Goal: Transaction & Acquisition: Obtain resource

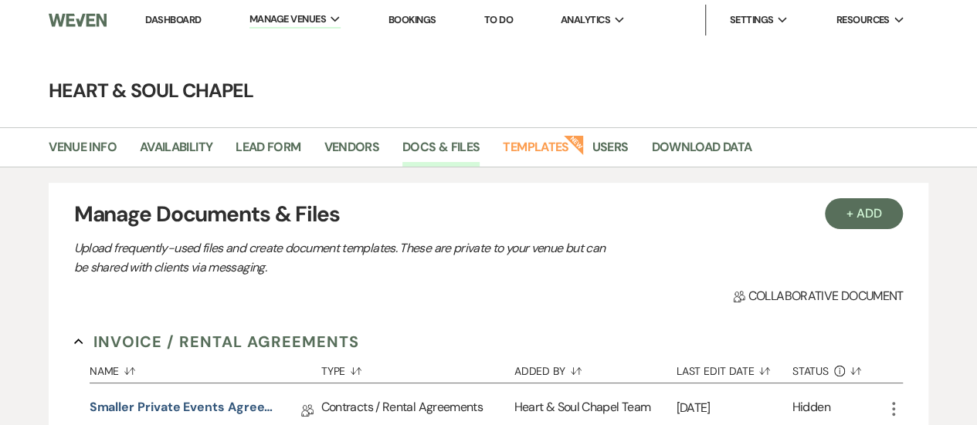
click at [192, 20] on link "Dashboard" at bounding box center [173, 19] width 56 height 13
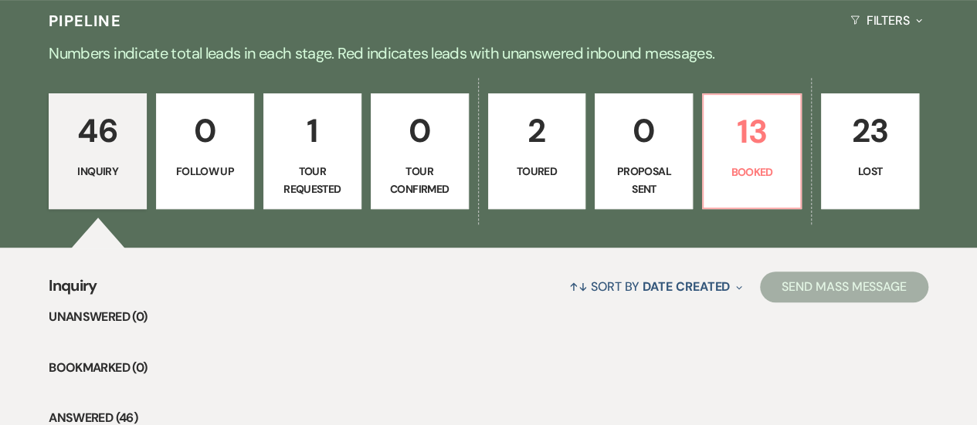
scroll to position [371, 0]
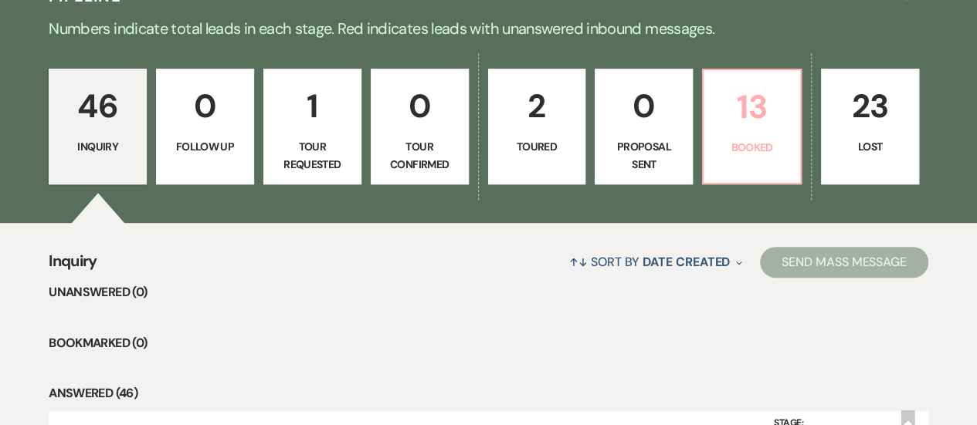
click at [782, 137] on link "13 Booked" at bounding box center [752, 127] width 100 height 116
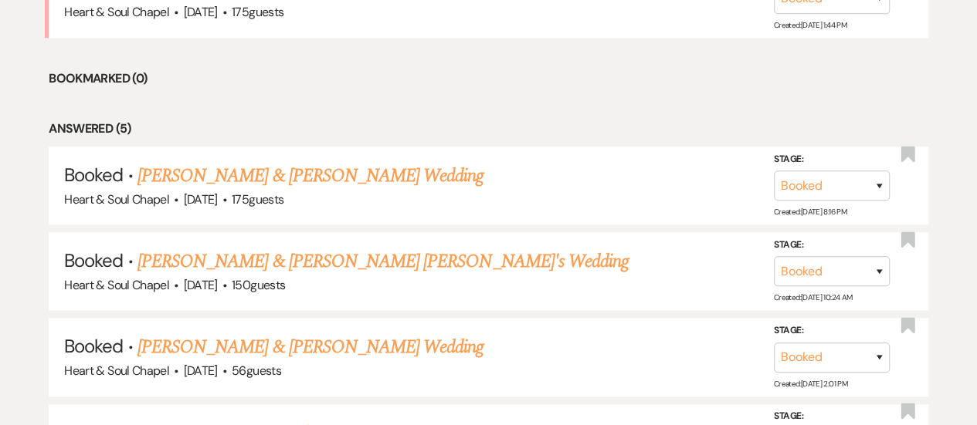
scroll to position [724, 0]
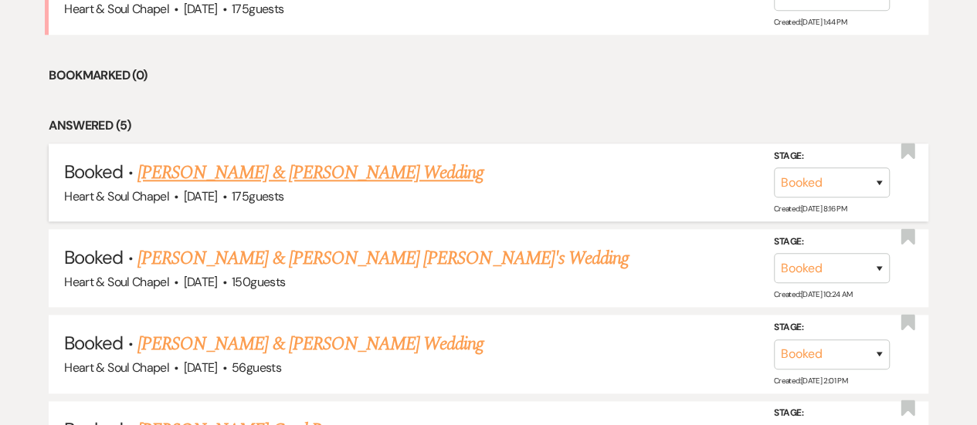
click at [412, 174] on link "[PERSON_NAME] & [PERSON_NAME] Wedding" at bounding box center [310, 173] width 346 height 28
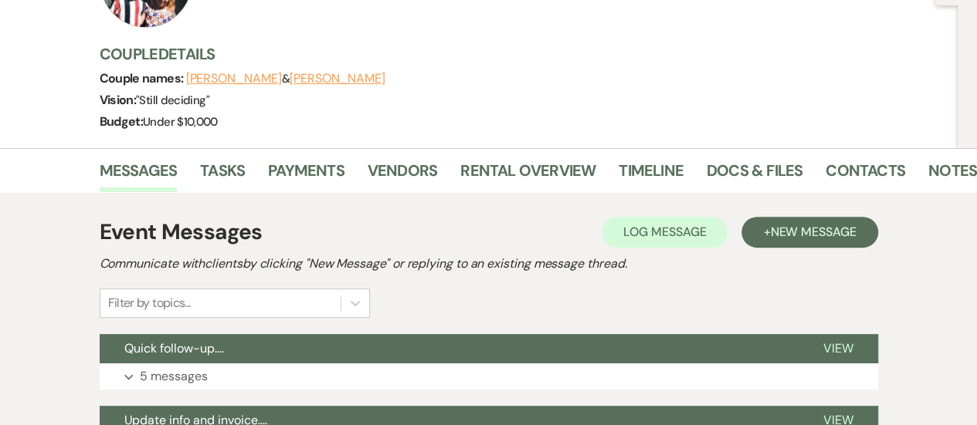
scroll to position [193, 0]
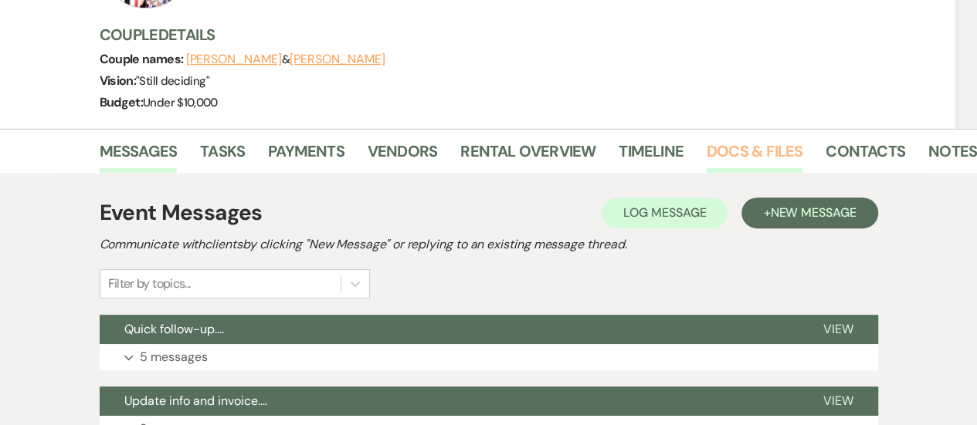
click at [738, 149] on link "Docs & Files" at bounding box center [754, 156] width 96 height 34
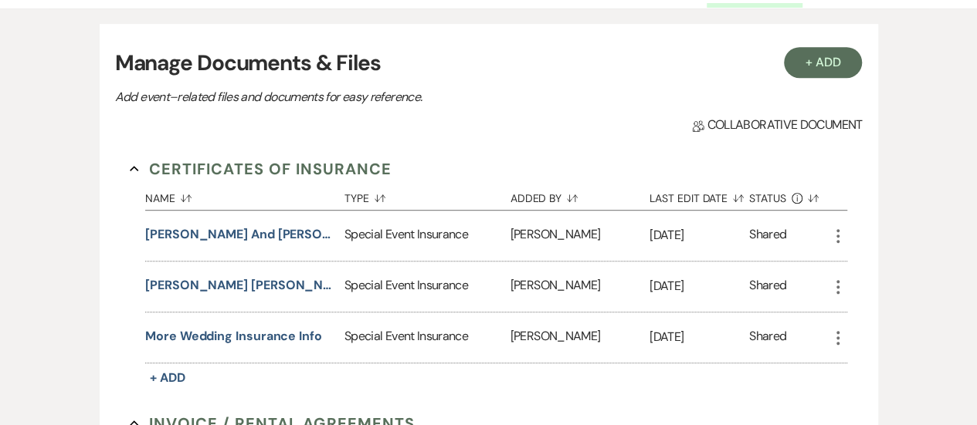
scroll to position [388, 0]
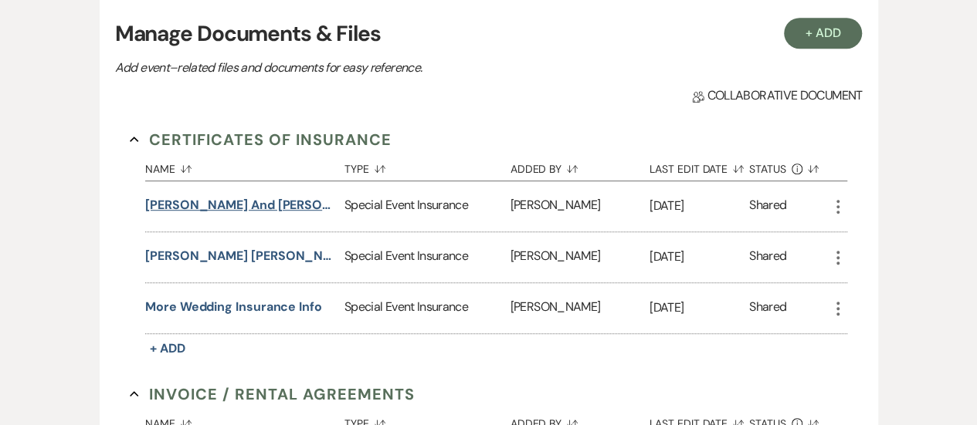
click at [232, 206] on button "[PERSON_NAME] and [PERSON_NAME] insurance for wedding day" at bounding box center [241, 205] width 193 height 19
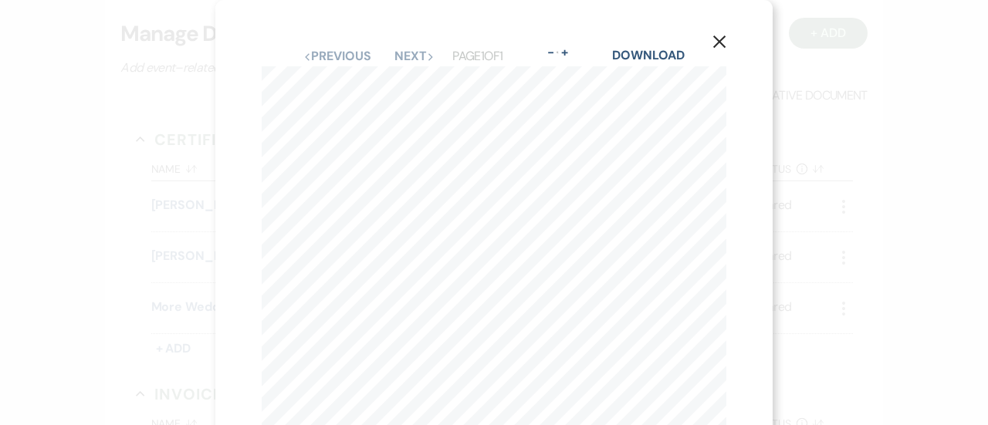
click at [721, 39] on use "button" at bounding box center [719, 42] width 12 height 12
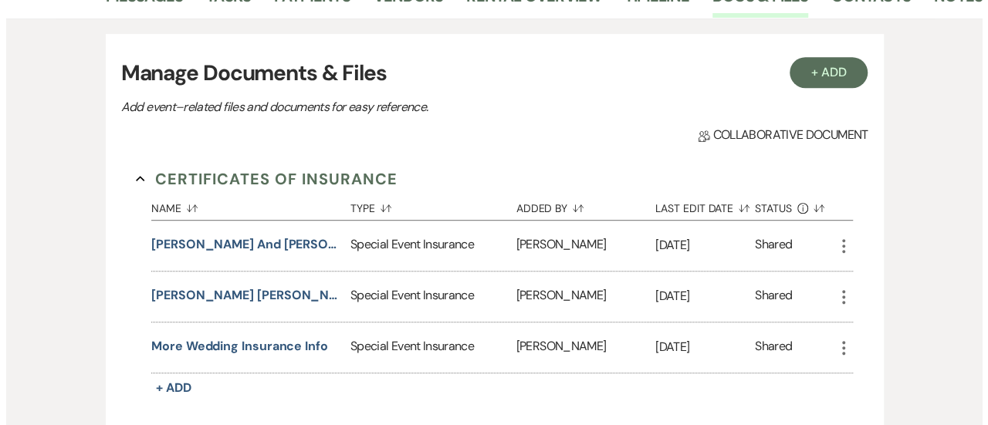
scroll to position [324, 0]
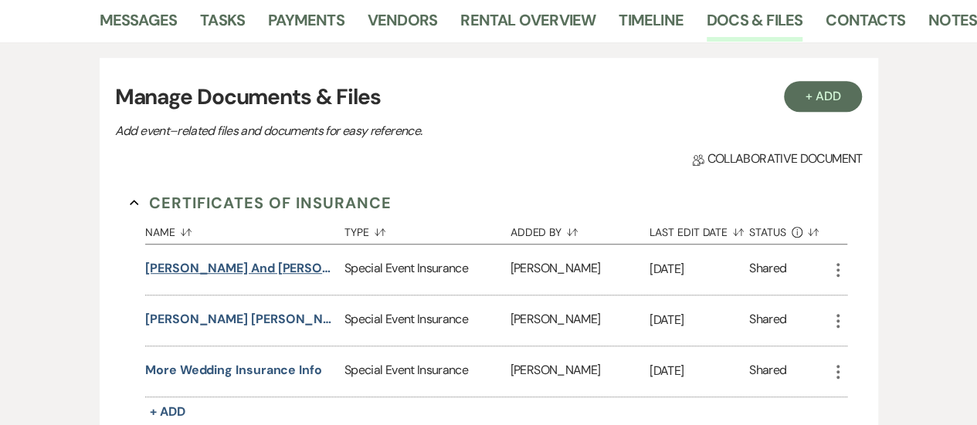
click at [286, 265] on button "[PERSON_NAME] and [PERSON_NAME] insurance for wedding day" at bounding box center [241, 268] width 193 height 19
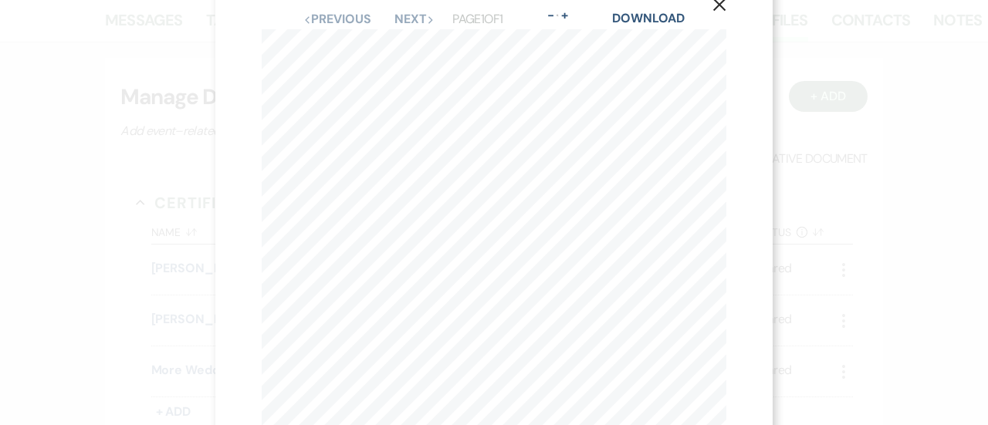
scroll to position [0, 0]
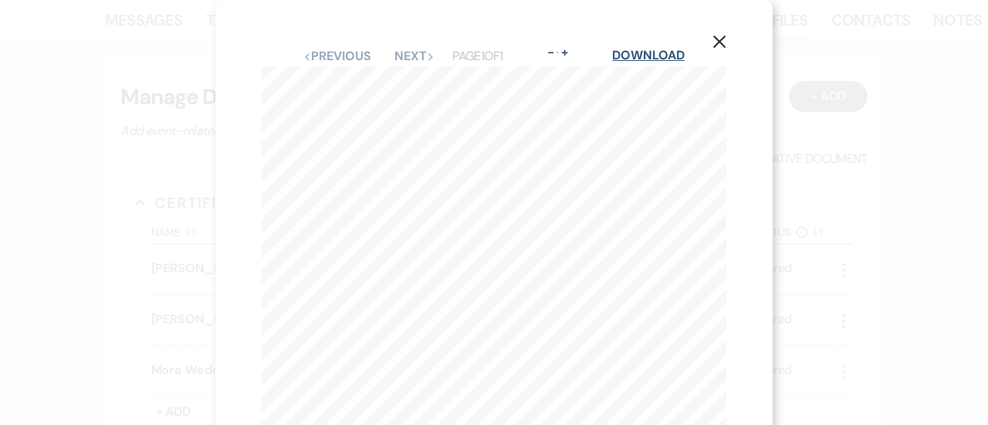
click at [654, 56] on link "Download" at bounding box center [648, 55] width 72 height 16
click at [723, 36] on icon "X" at bounding box center [720, 42] width 14 height 14
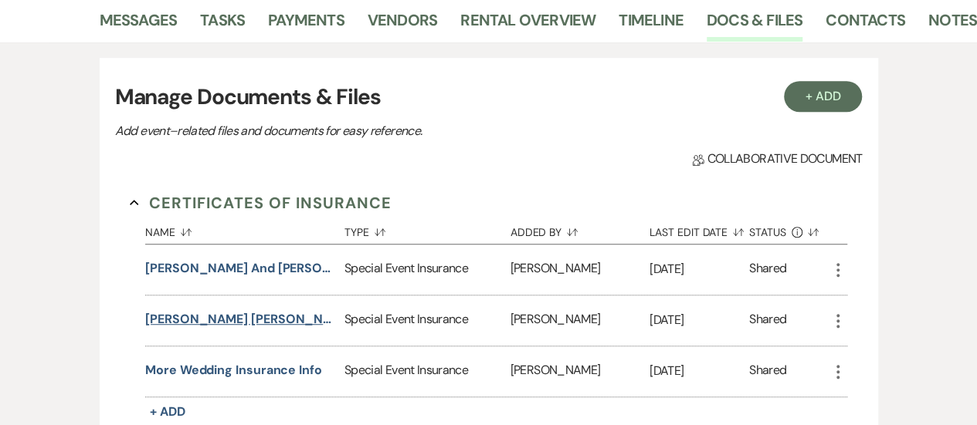
click at [239, 318] on button "[PERSON_NAME] [PERSON_NAME] wedding insurance info" at bounding box center [241, 319] width 193 height 19
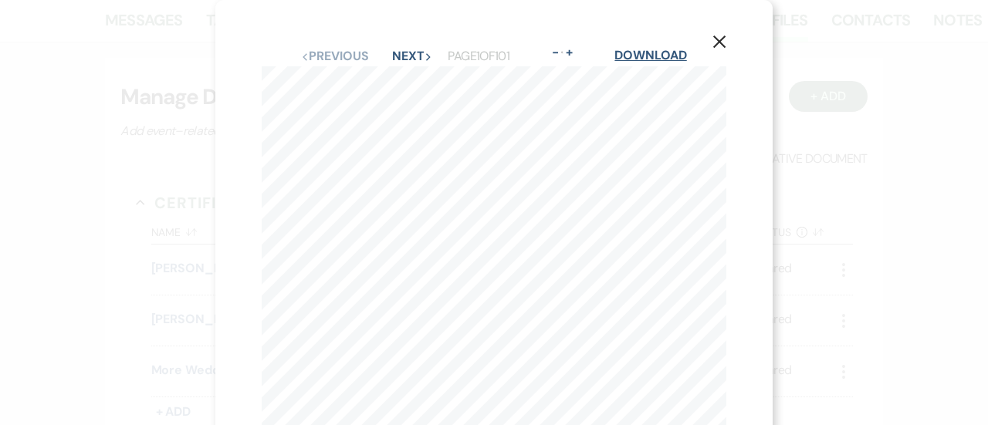
click at [657, 59] on link "Download" at bounding box center [650, 55] width 72 height 16
click at [723, 39] on use "button" at bounding box center [719, 42] width 12 height 12
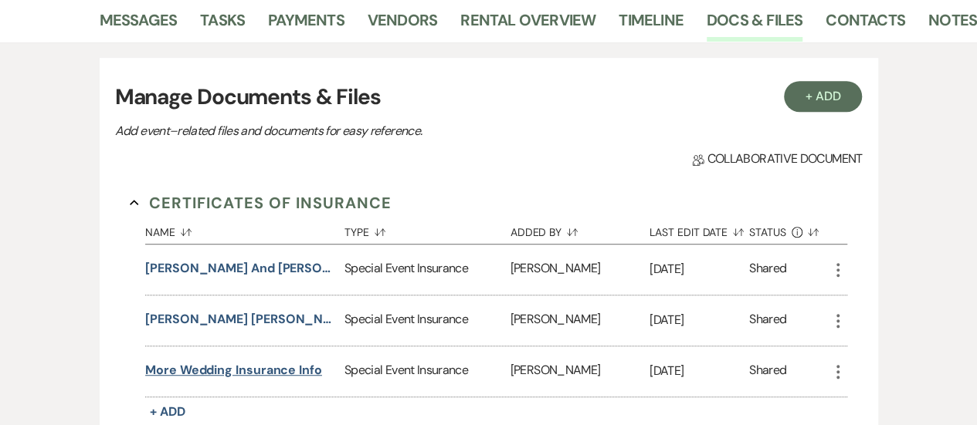
click at [219, 366] on button "More wedding insurance info" at bounding box center [233, 370] width 177 height 19
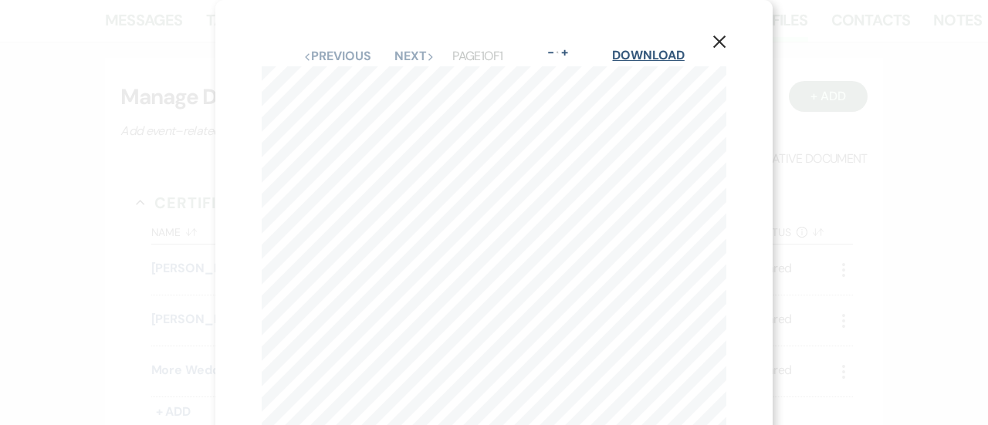
click at [655, 50] on link "Download" at bounding box center [648, 55] width 72 height 16
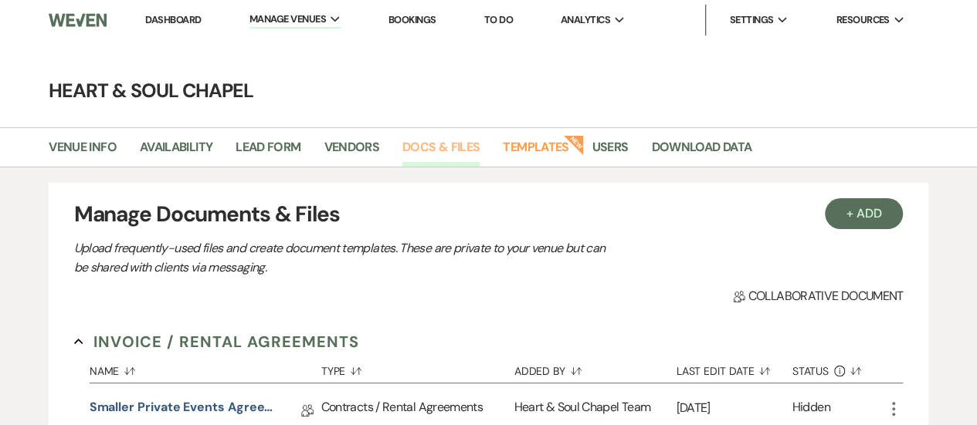
click at [426, 149] on link "Docs & Files" at bounding box center [440, 151] width 77 height 29
click at [185, 22] on link "Dashboard" at bounding box center [173, 19] width 56 height 13
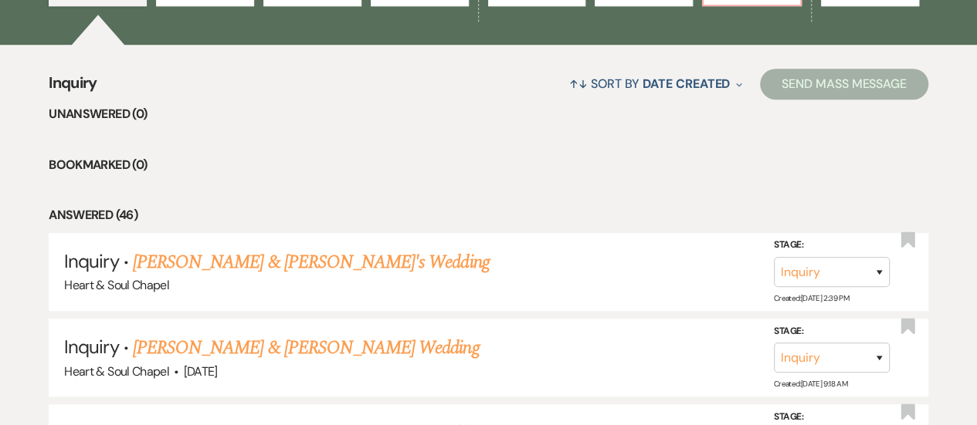
scroll to position [374, 0]
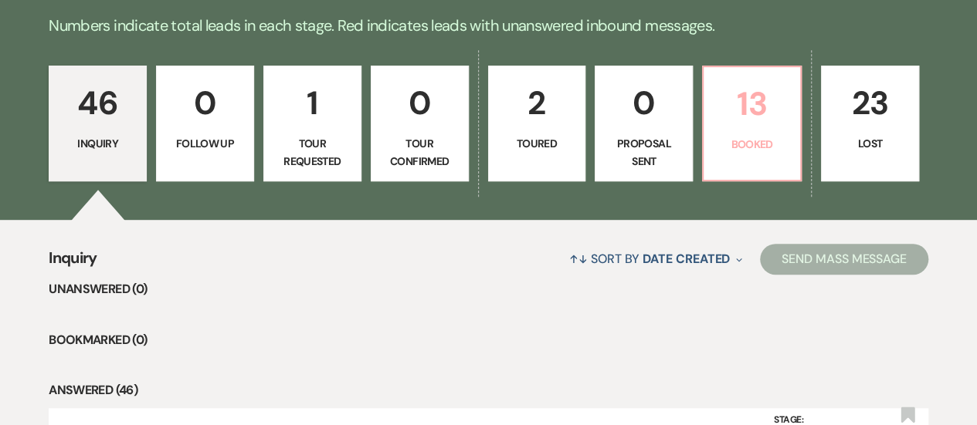
click at [749, 107] on p "13" at bounding box center [752, 104] width 78 height 52
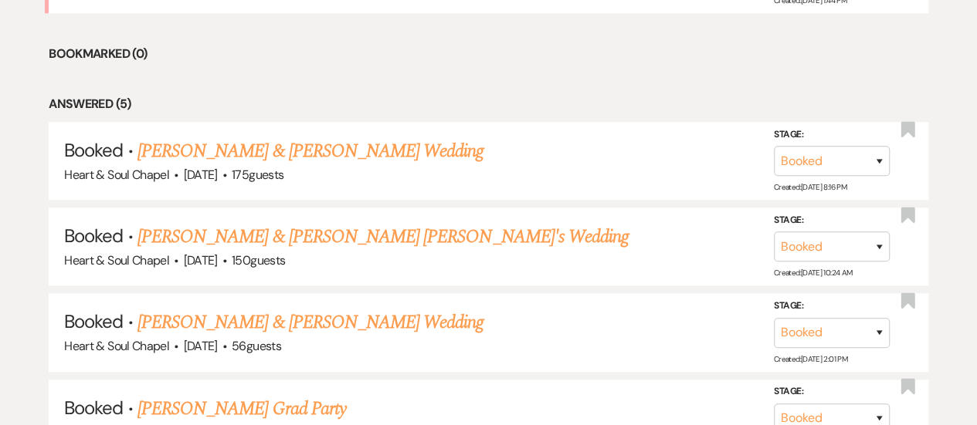
scroll to position [757, 0]
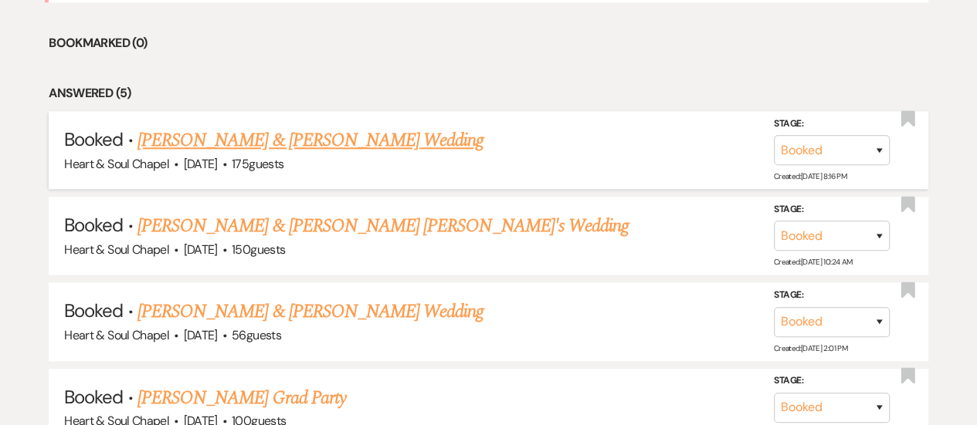
click at [450, 137] on link "[PERSON_NAME] & [PERSON_NAME] Wedding" at bounding box center [310, 141] width 346 height 28
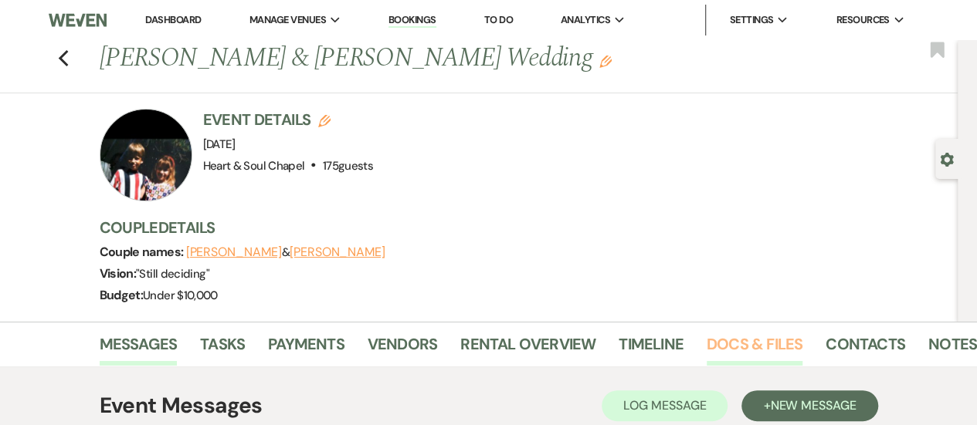
click at [740, 346] on link "Docs & Files" at bounding box center [754, 349] width 96 height 34
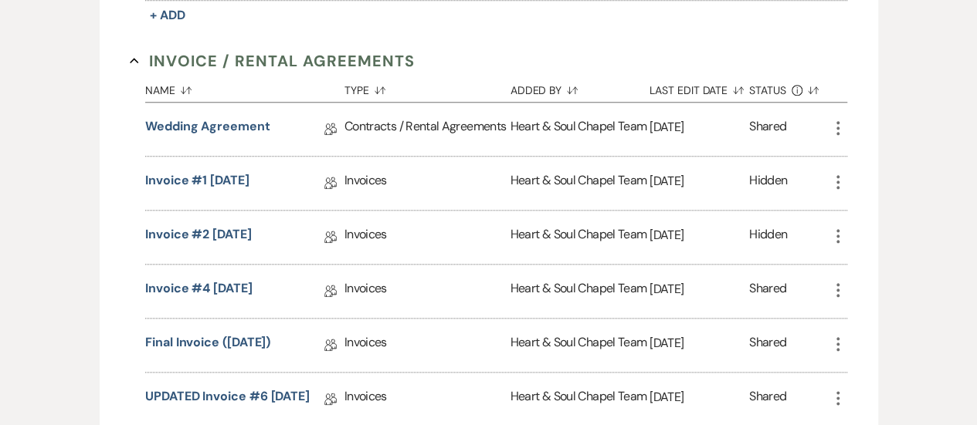
scroll to position [740, 0]
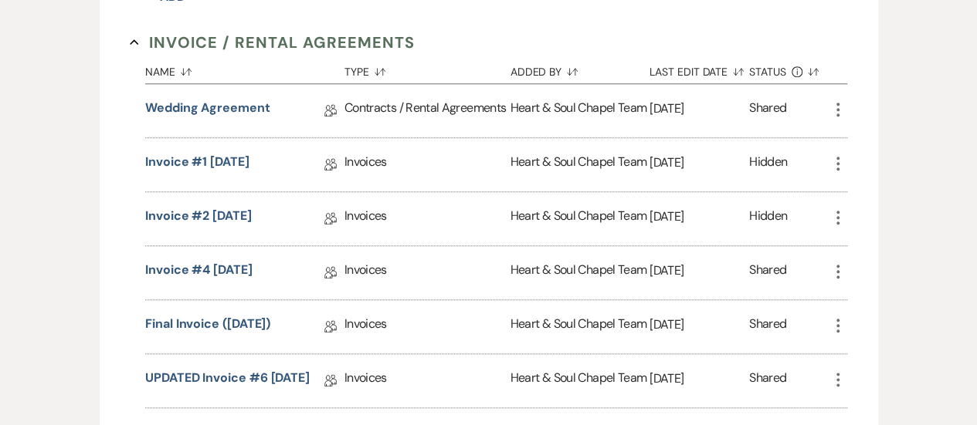
click at [834, 103] on icon "More" at bounding box center [837, 109] width 19 height 19
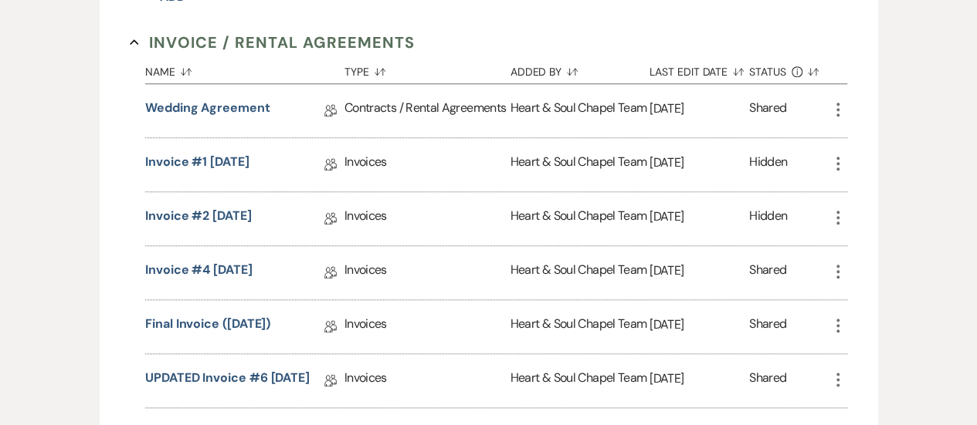
click at [838, 154] on icon "More" at bounding box center [837, 163] width 19 height 19
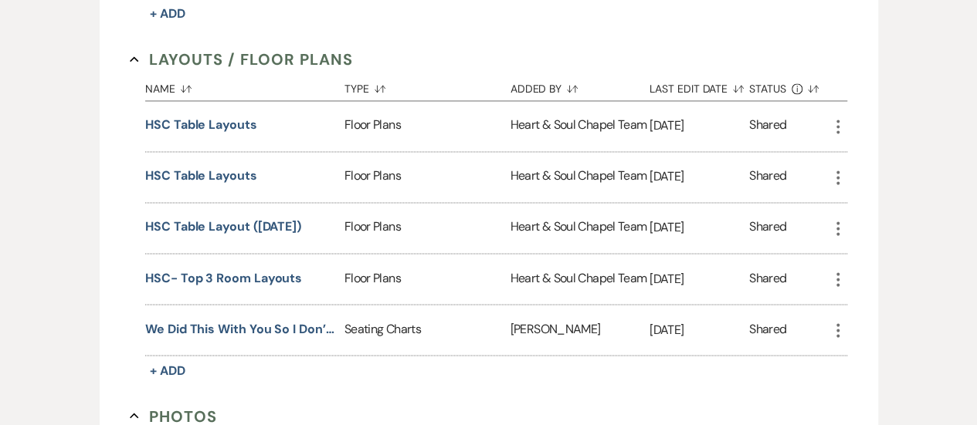
scroll to position [1193, 0]
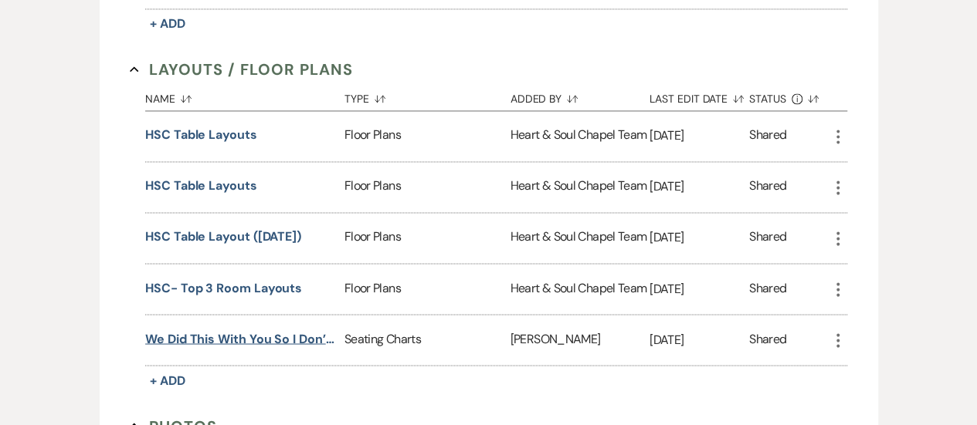
click at [232, 344] on button "We did this with you so I don’t have a photo of this I’m sorry!" at bounding box center [241, 339] width 193 height 19
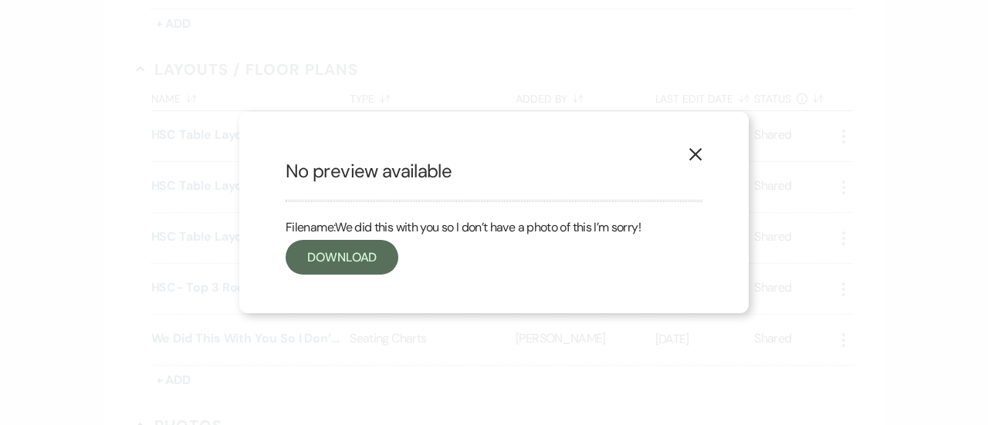
click at [693, 149] on icon "X" at bounding box center [696, 154] width 14 height 14
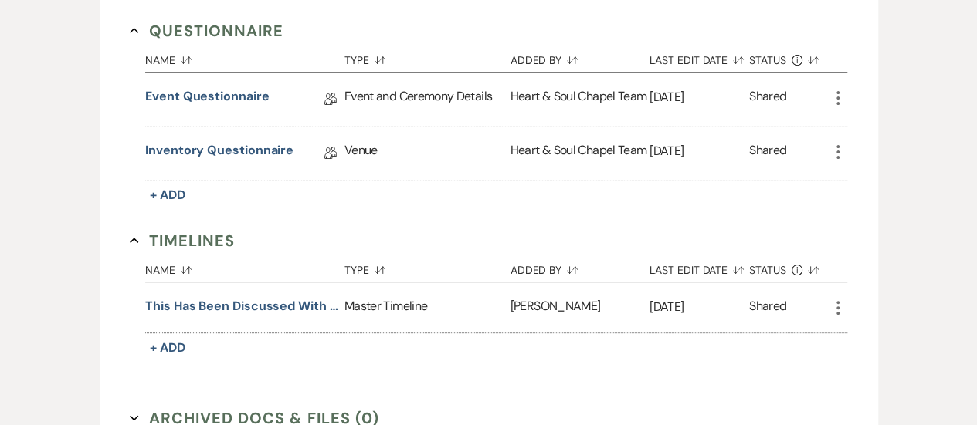
scroll to position [3121, 0]
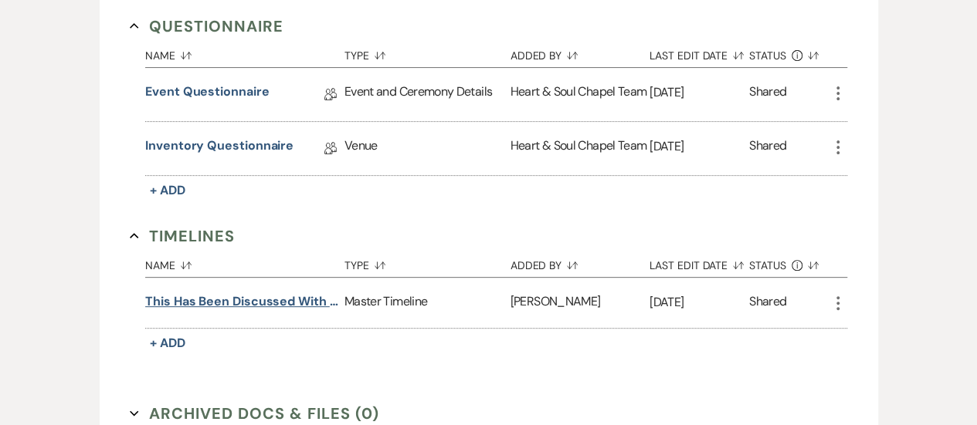
click at [294, 293] on button "This has been discussed with you but I will include it again 😁" at bounding box center [241, 302] width 193 height 19
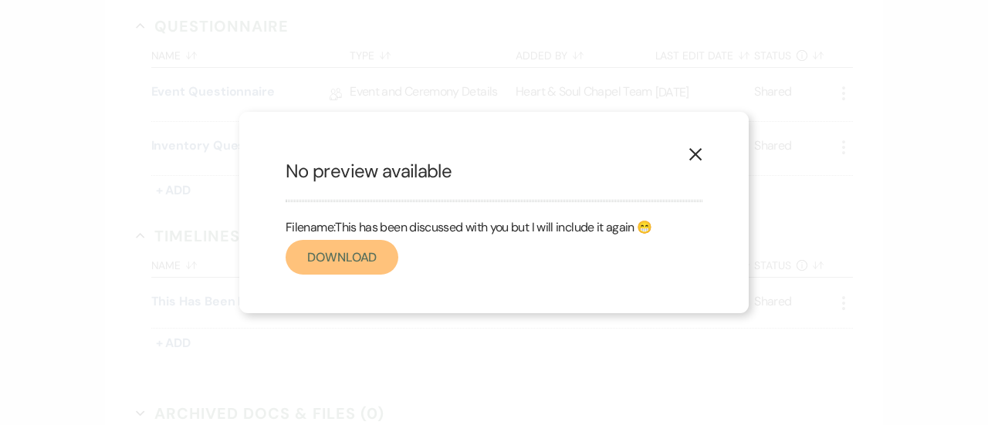
click at [371, 252] on link "Download" at bounding box center [342, 257] width 113 height 35
click at [690, 152] on icon "X" at bounding box center [696, 154] width 14 height 14
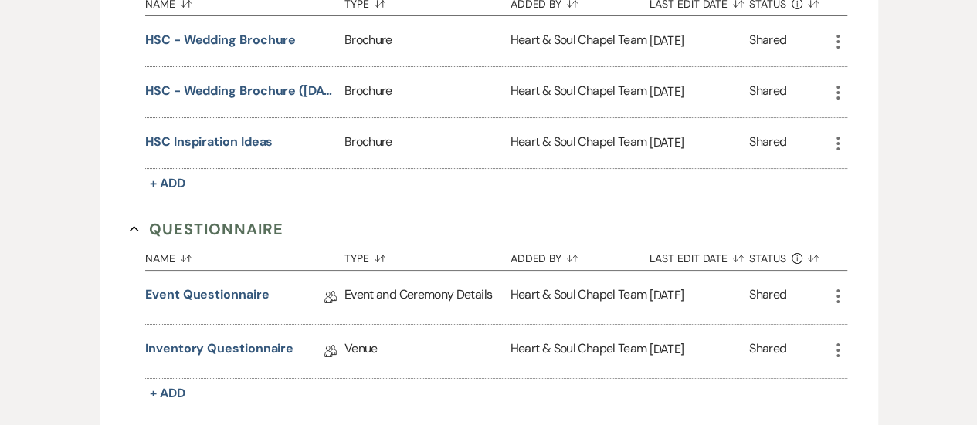
scroll to position [2913, 0]
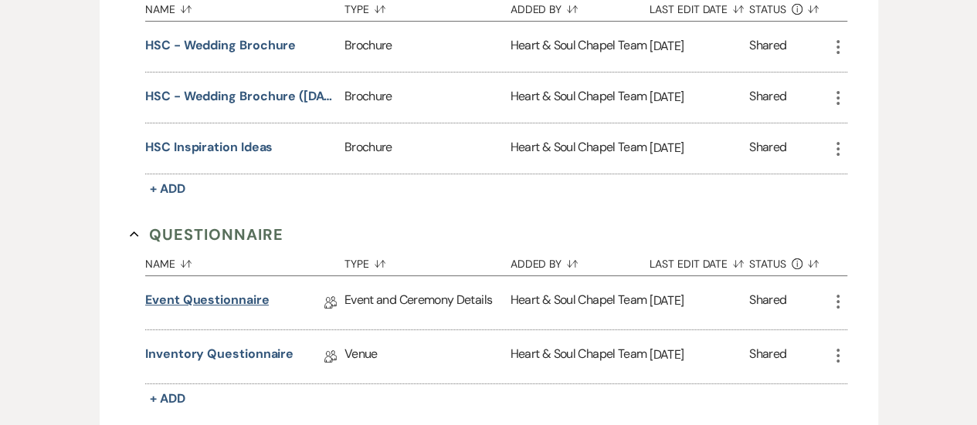
click at [264, 291] on link "Event Questionnaire" at bounding box center [207, 303] width 124 height 24
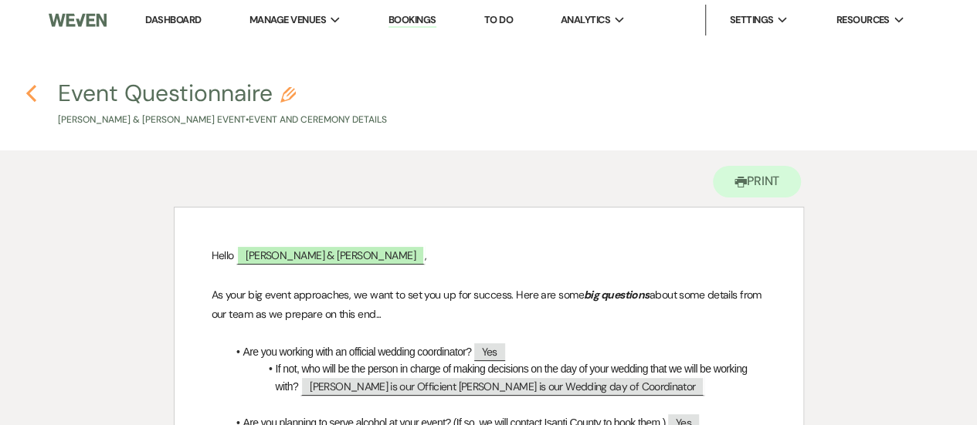
click at [36, 90] on icon "Previous" at bounding box center [31, 93] width 12 height 19
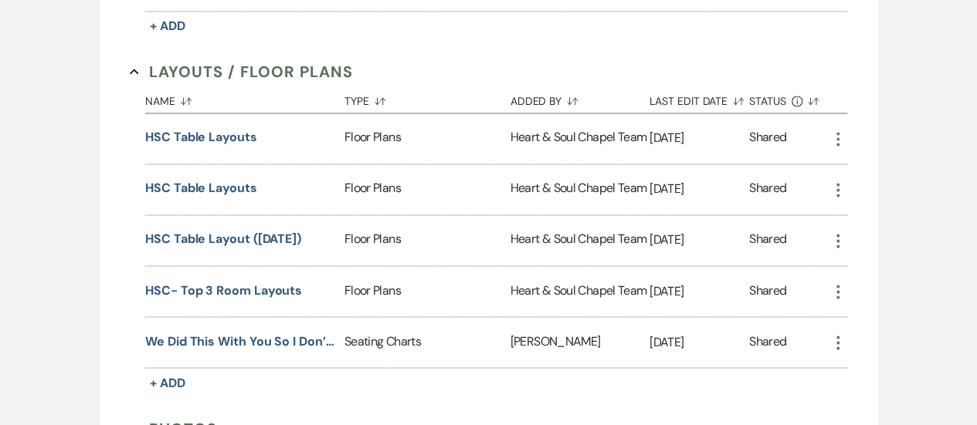
scroll to position [1156, 0]
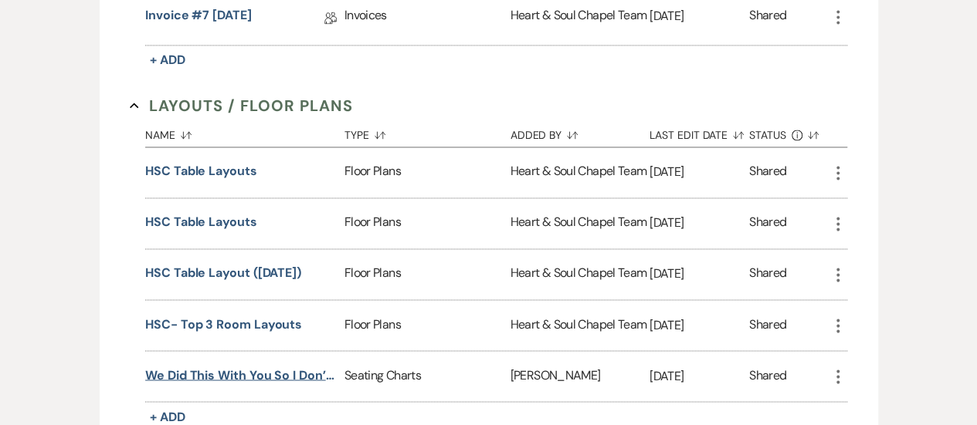
click at [257, 381] on button "We did this with you so I don’t have a photo of this I’m sorry!" at bounding box center [241, 375] width 193 height 19
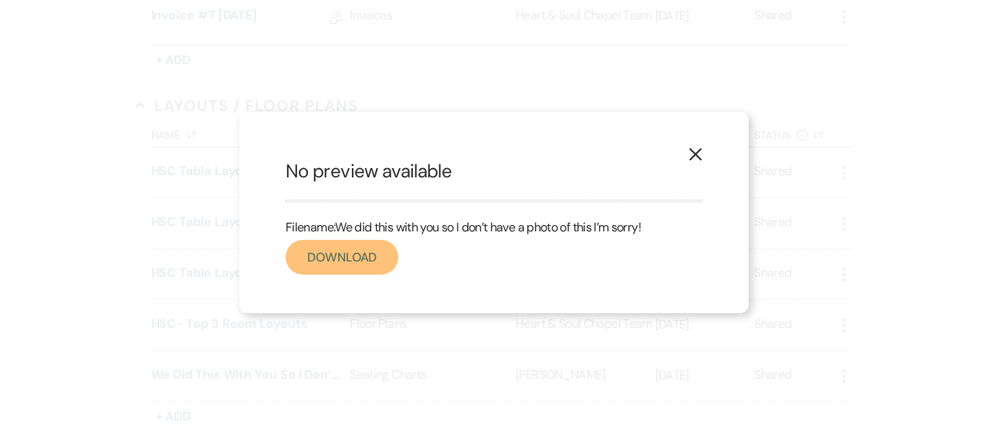
click at [346, 257] on link "Download" at bounding box center [342, 257] width 113 height 35
click at [696, 150] on icon "X" at bounding box center [696, 154] width 14 height 14
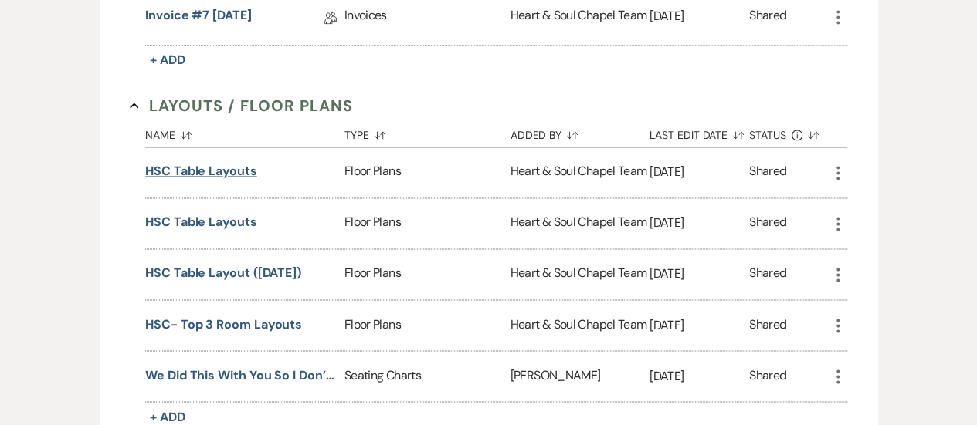
click at [245, 181] on button "HSC Table Layouts" at bounding box center [201, 171] width 112 height 19
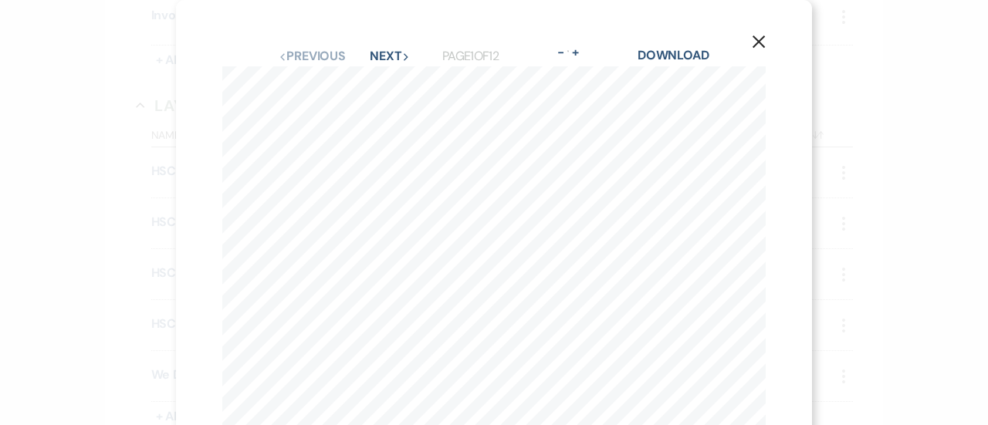
click at [753, 45] on use "button" at bounding box center [759, 42] width 12 height 12
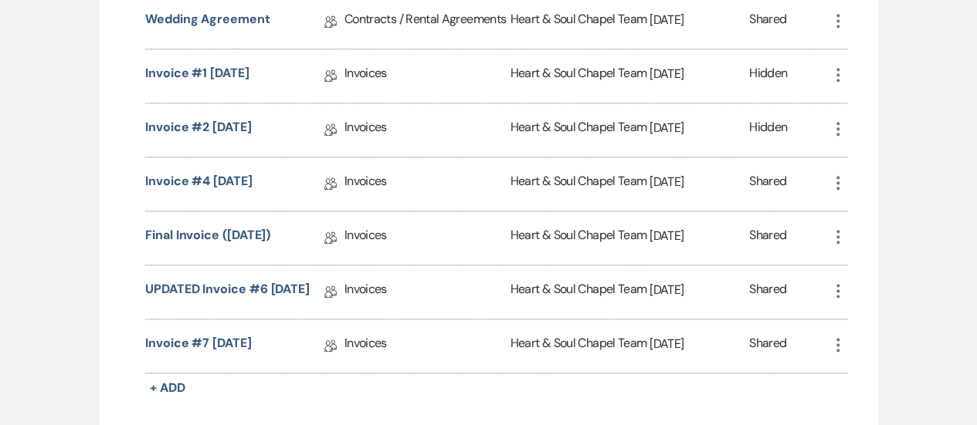
scroll to position [814, 0]
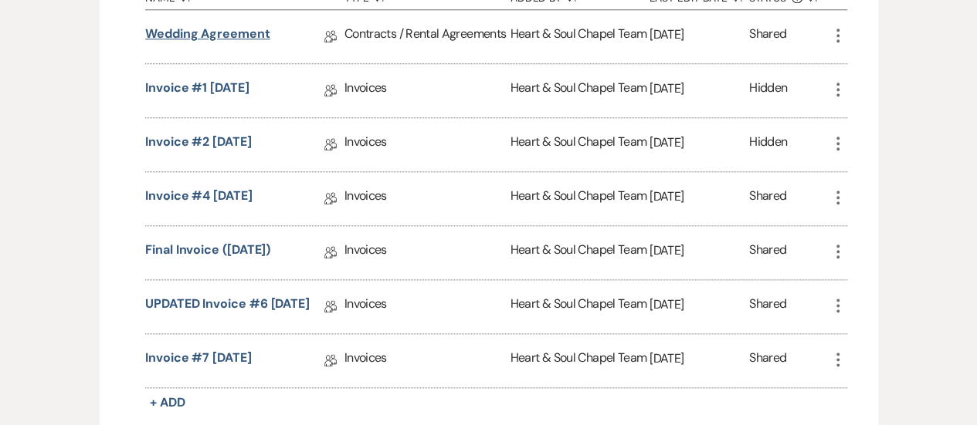
click at [235, 26] on link "Wedding Agreement" at bounding box center [207, 37] width 125 height 24
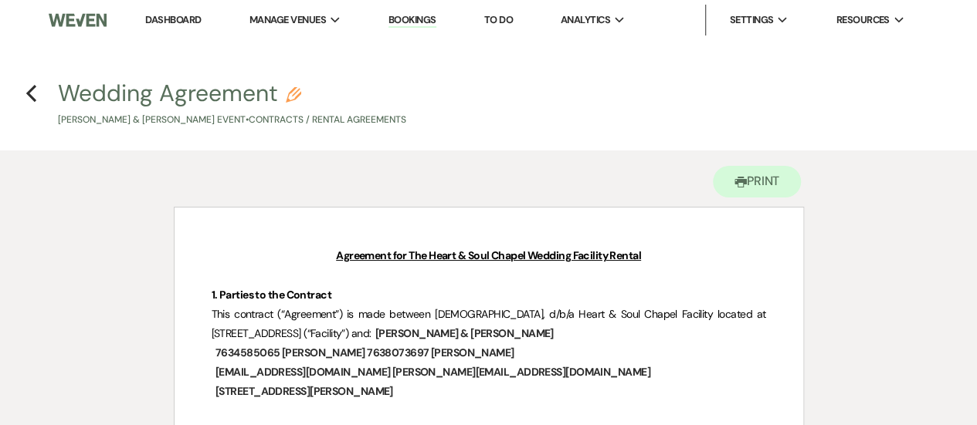
click at [38, 86] on h4 "Previous Wedding Agreement Pencil [PERSON_NAME] & [PERSON_NAME] Event • Contrac…" at bounding box center [488, 102] width 977 height 50
click at [24, 90] on h4 "Previous Wedding Agreement Pencil [PERSON_NAME] & [PERSON_NAME] Event • Contrac…" at bounding box center [488, 102] width 977 height 50
click at [29, 93] on use "button" at bounding box center [31, 93] width 10 height 17
